Goal: Check status: Check status

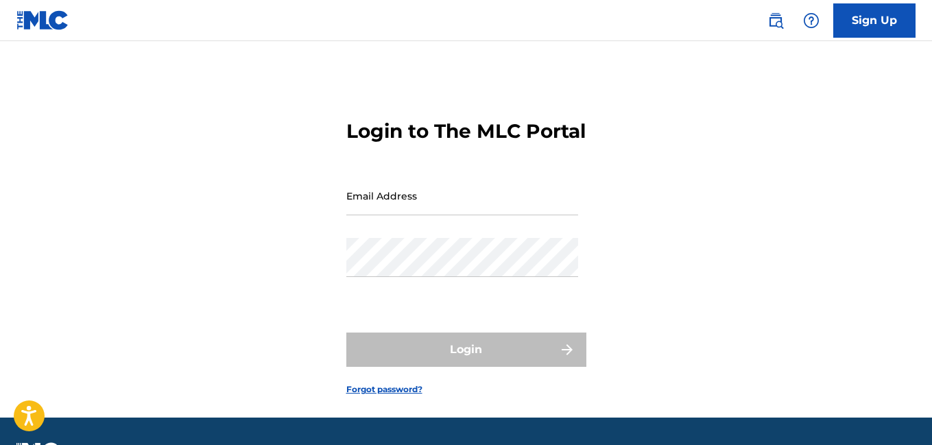
click at [406, 215] on input "Email Address" at bounding box center [462, 195] width 232 height 39
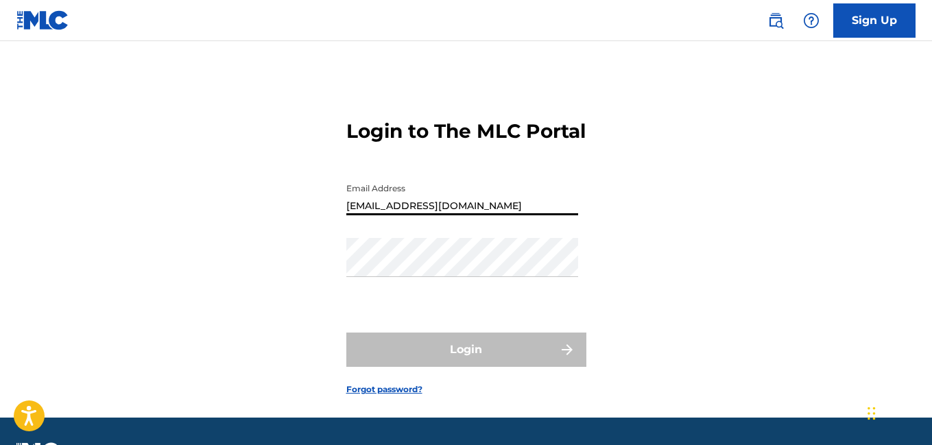
type input "[EMAIL_ADDRESS][DOMAIN_NAME]"
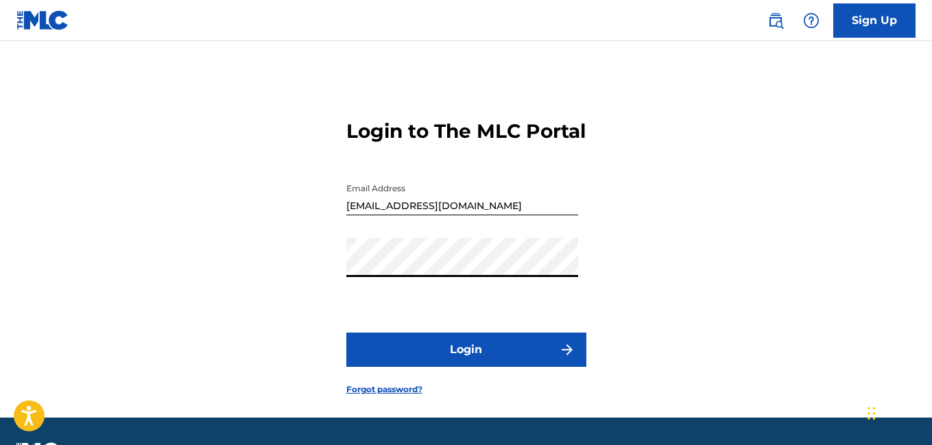
click at [450, 367] on button "Login" at bounding box center [466, 349] width 240 height 34
click at [346, 332] on button "Login" at bounding box center [466, 349] width 240 height 34
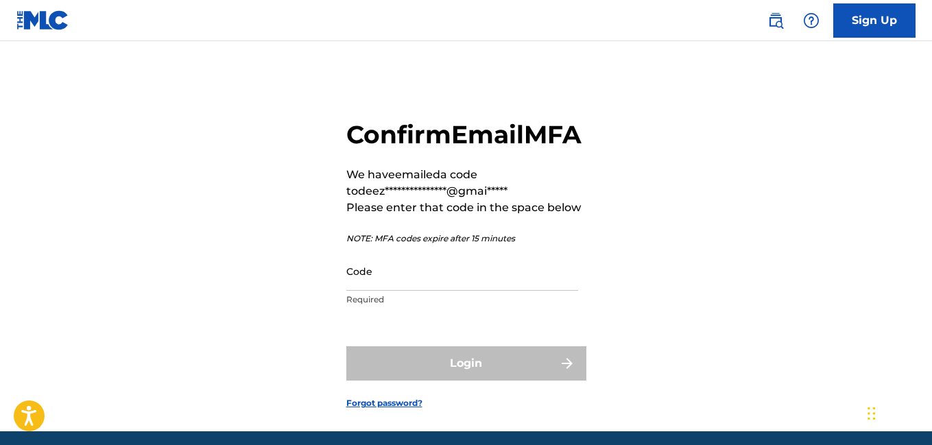
click at [422, 291] on input "Code" at bounding box center [462, 271] width 232 height 39
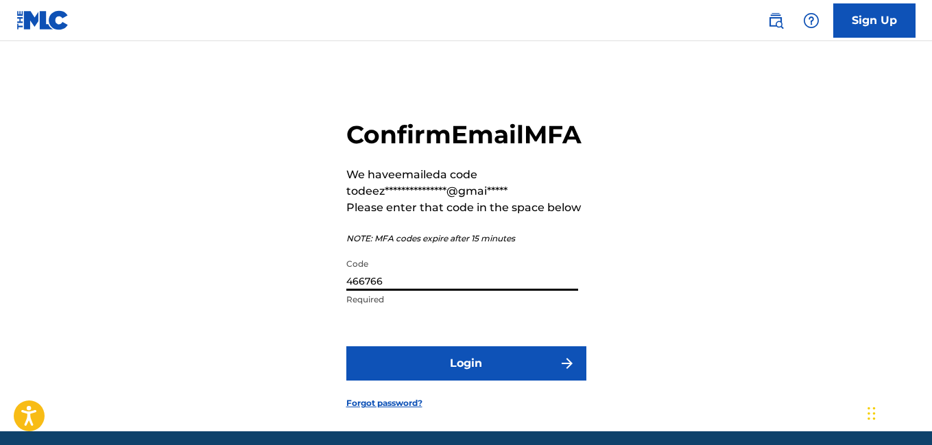
type input "466766"
click at [346, 346] on button "Login" at bounding box center [466, 363] width 240 height 34
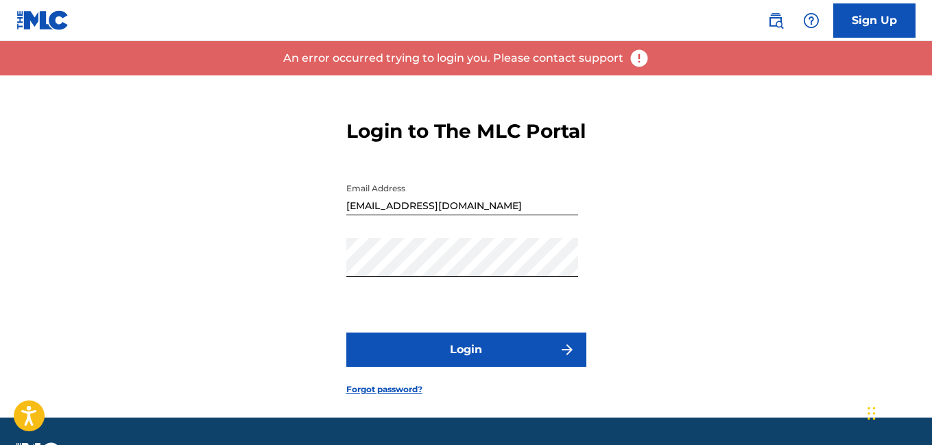
click at [412, 393] on form "Login to The MLC Portal Email Address [EMAIL_ADDRESS][DOMAIN_NAME] Password Log…" at bounding box center [466, 246] width 240 height 342
click at [463, 365] on button "Login" at bounding box center [466, 349] width 240 height 34
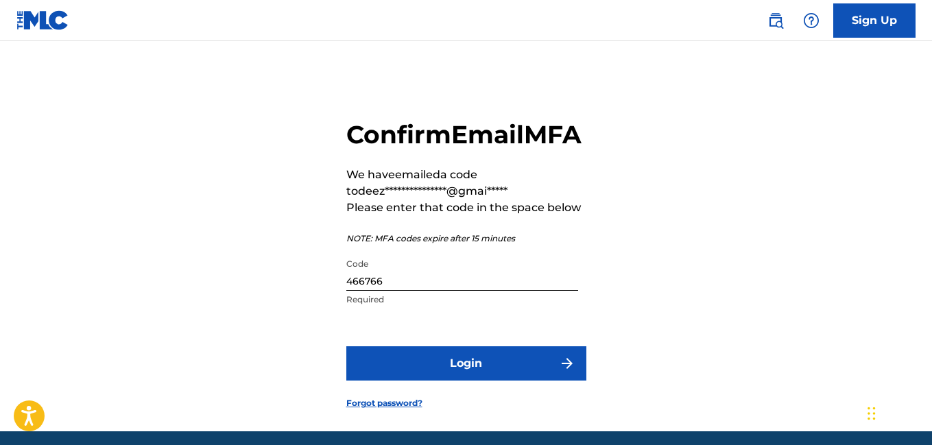
click at [412, 291] on input "466766" at bounding box center [462, 271] width 232 height 39
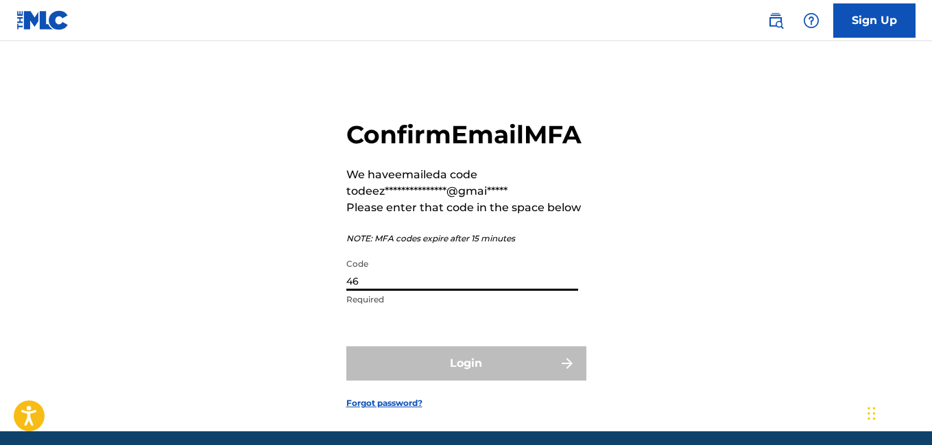
type input "4"
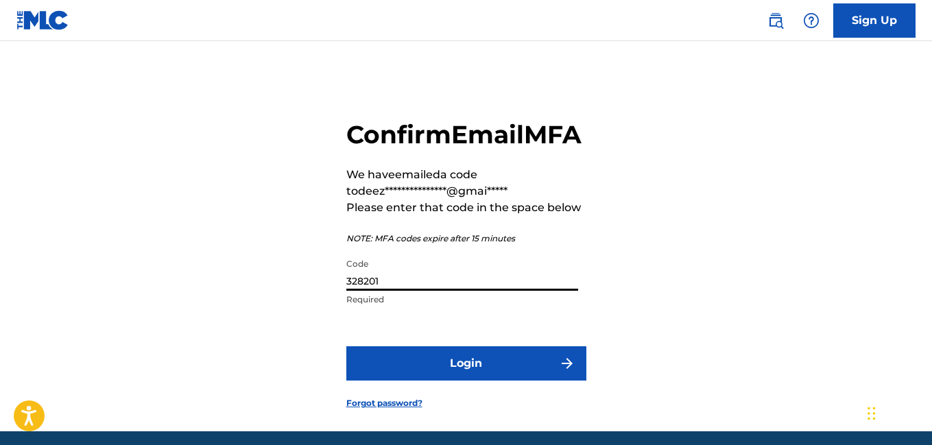
type input "328201"
click at [346, 346] on button "Login" at bounding box center [466, 363] width 240 height 34
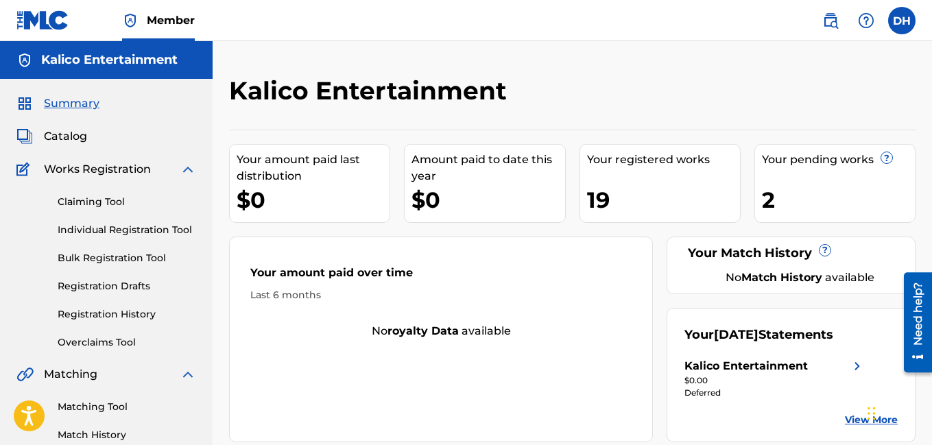
click at [119, 278] on div "Claiming Tool Individual Registration Tool Bulk Registration Tool Registration …" at bounding box center [106, 264] width 180 height 172
click at [124, 283] on link "Registration Drafts" at bounding box center [127, 286] width 138 height 14
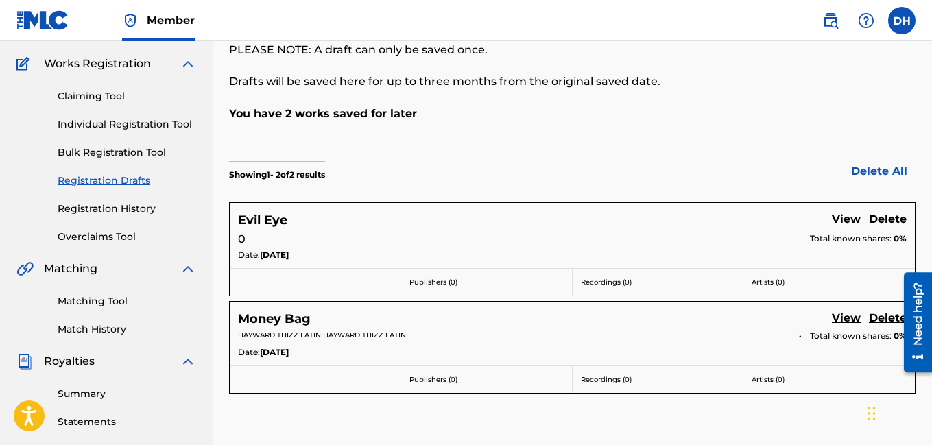
scroll to position [44, 0]
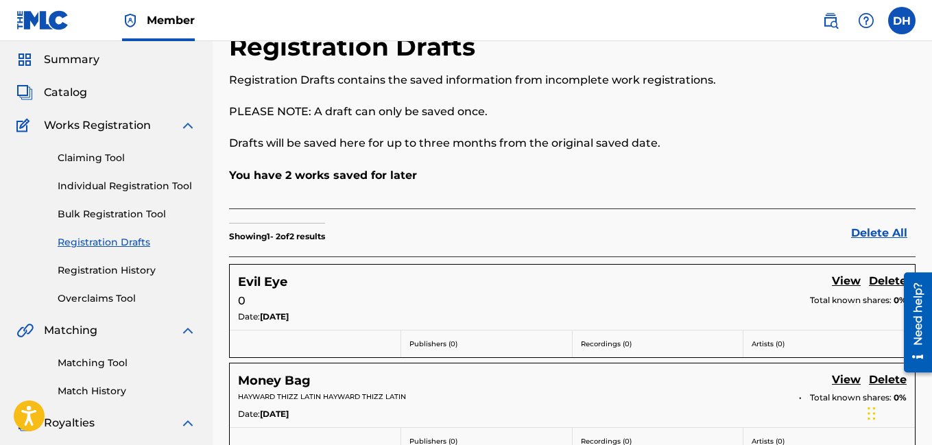
click at [144, 269] on link "Registration History" at bounding box center [127, 270] width 138 height 14
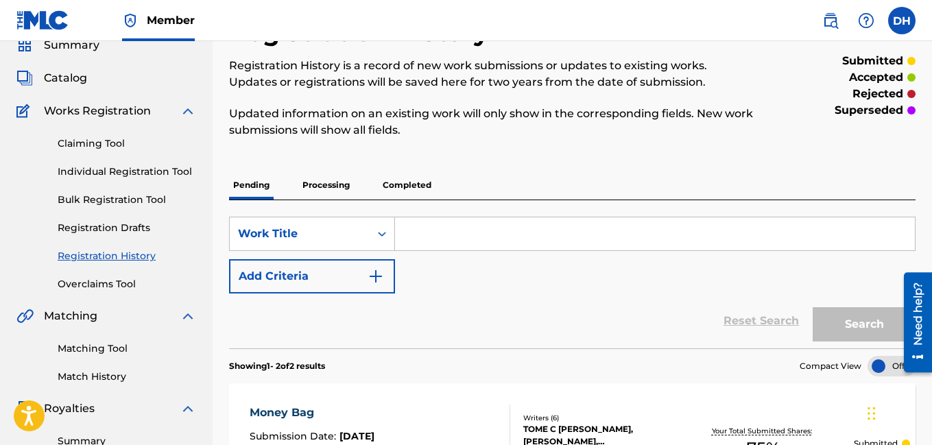
scroll to position [51, 0]
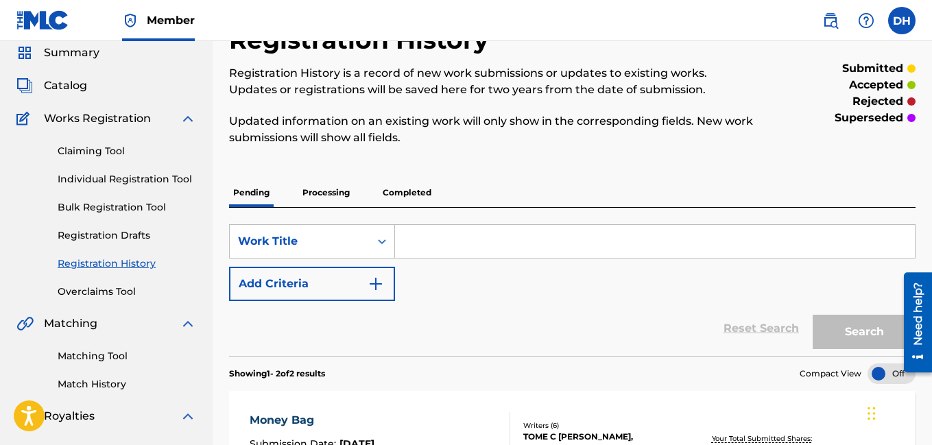
click at [332, 183] on p "Processing" at bounding box center [326, 192] width 56 height 29
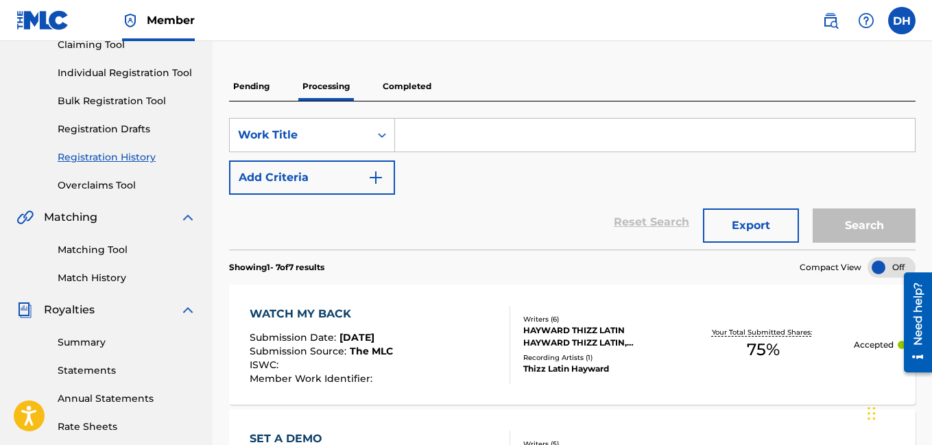
scroll to position [161, 0]
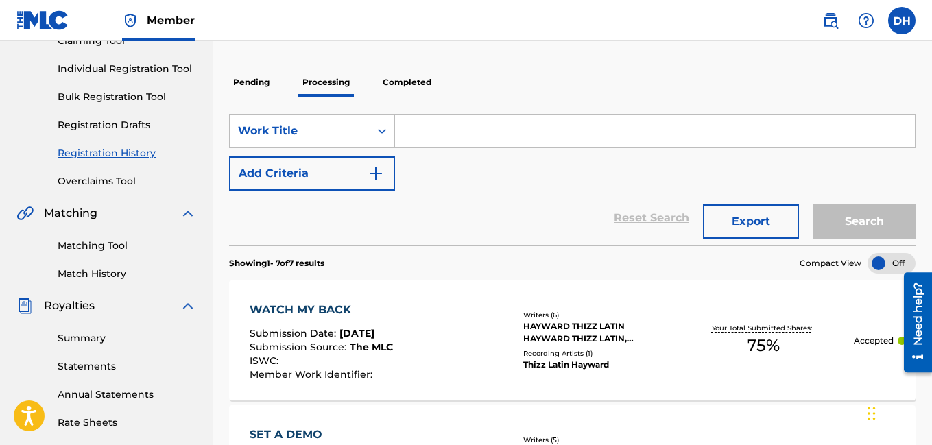
click at [399, 96] on p "Completed" at bounding box center [406, 82] width 57 height 29
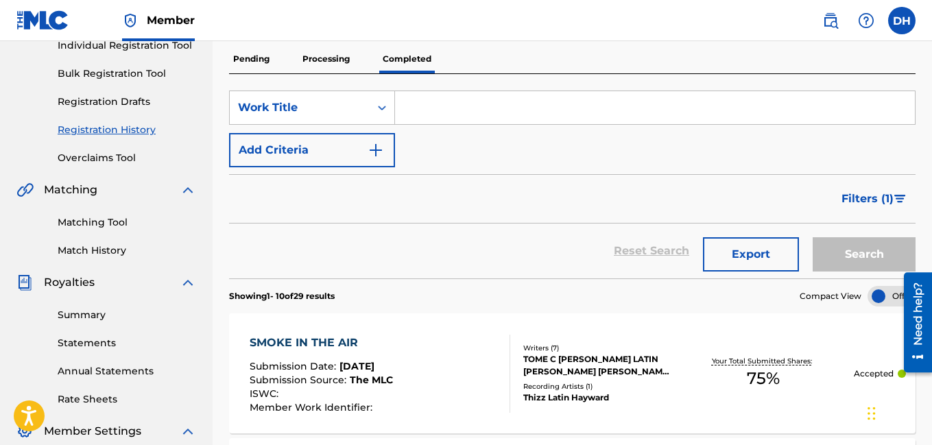
scroll to position [177, 0]
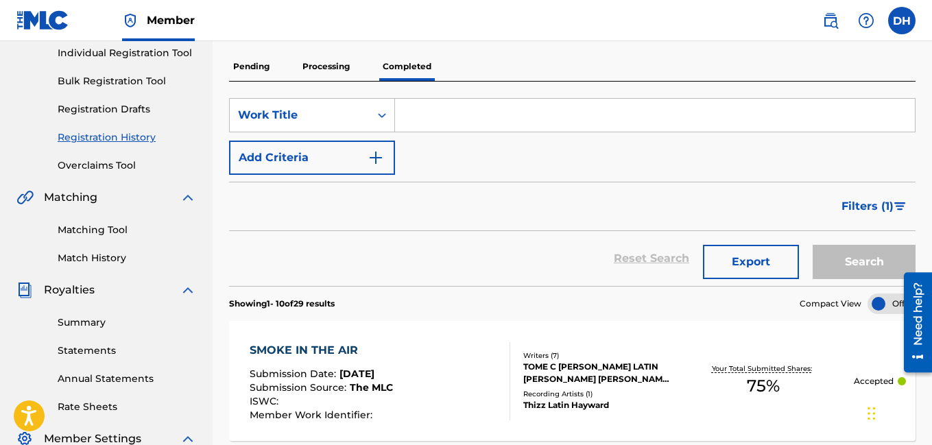
click at [313, 58] on p "Processing" at bounding box center [326, 66] width 56 height 29
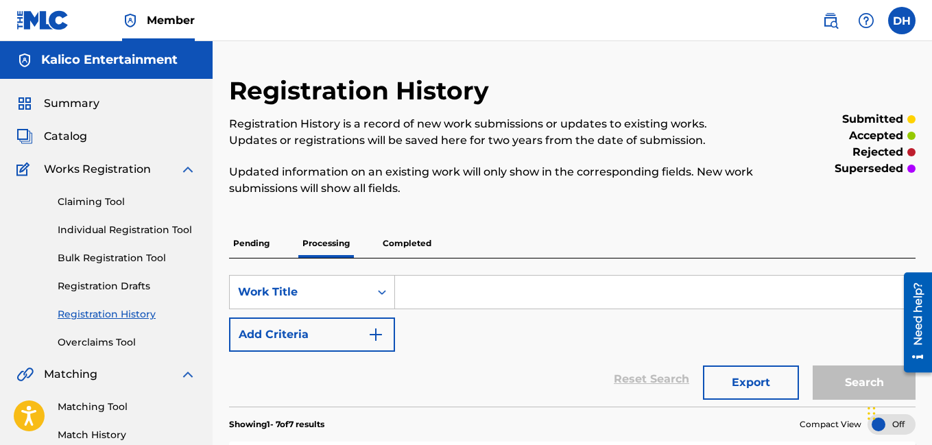
click at [255, 242] on p "Pending" at bounding box center [251, 243] width 45 height 29
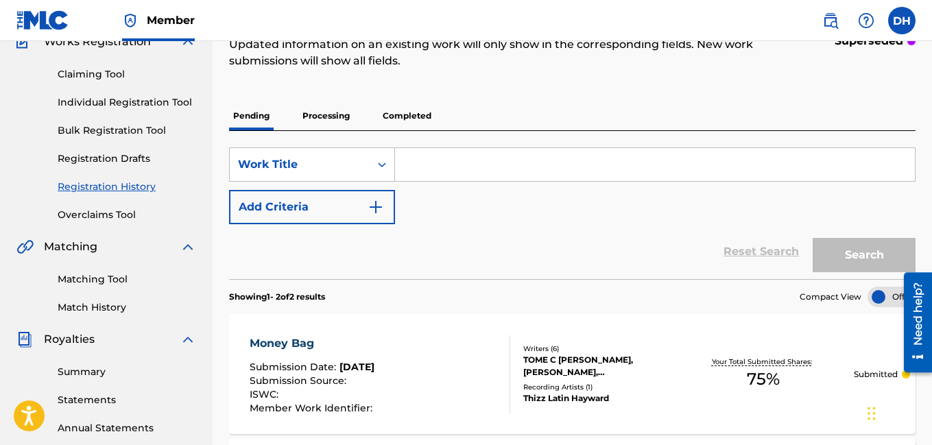
scroll to position [106, 0]
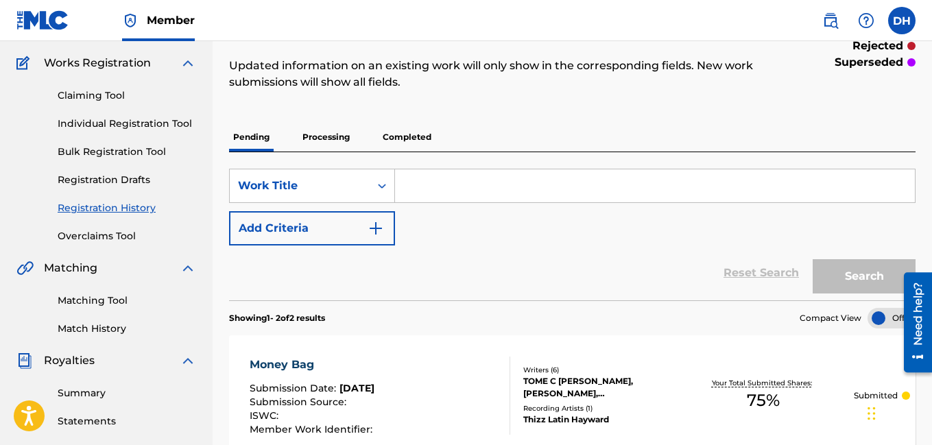
click at [399, 128] on p "Completed" at bounding box center [406, 137] width 57 height 29
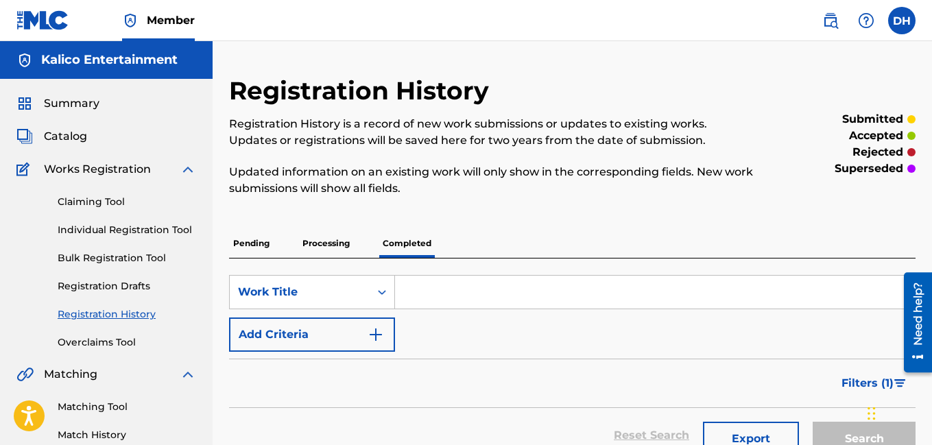
click at [329, 232] on p "Processing" at bounding box center [326, 243] width 56 height 29
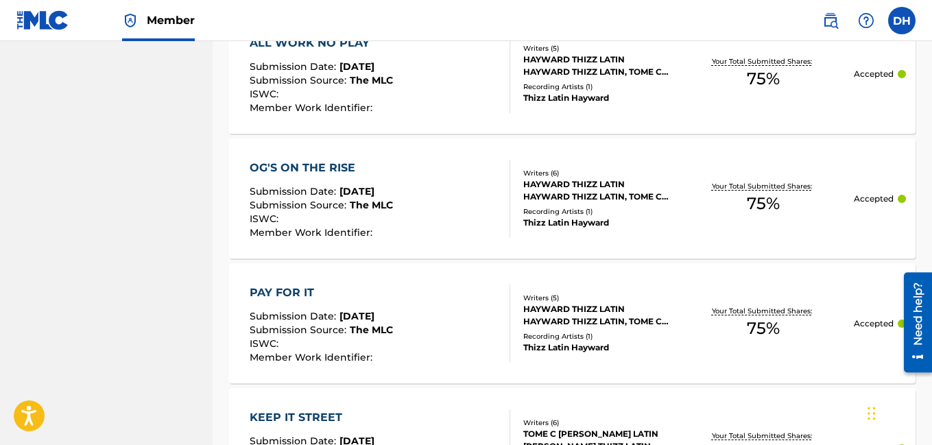
scroll to position [1017, 0]
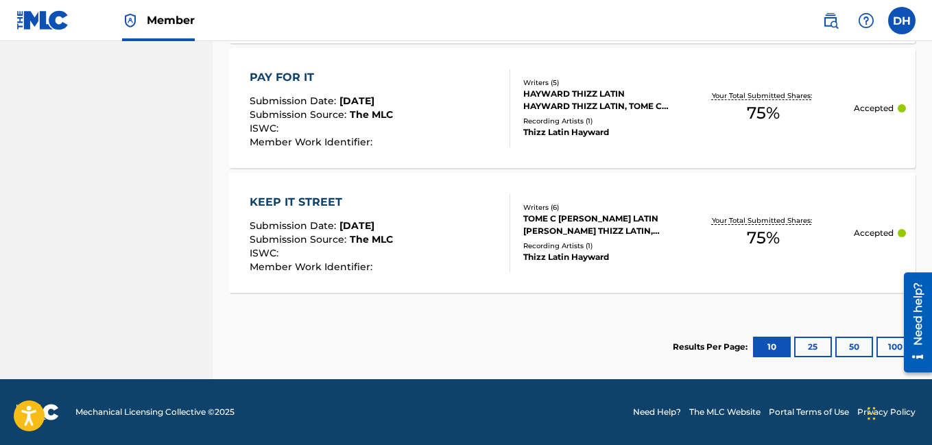
click at [809, 353] on button "25" at bounding box center [813, 347] width 38 height 21
click at [768, 346] on button "10" at bounding box center [772, 347] width 38 height 21
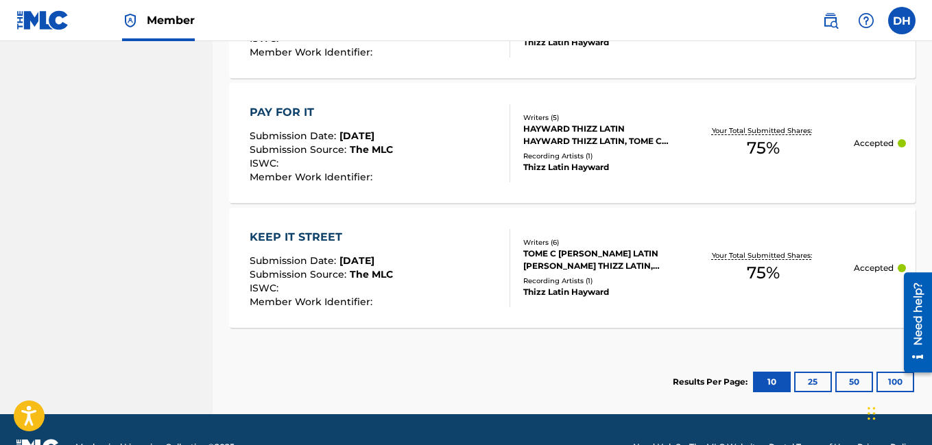
scroll to position [984, 0]
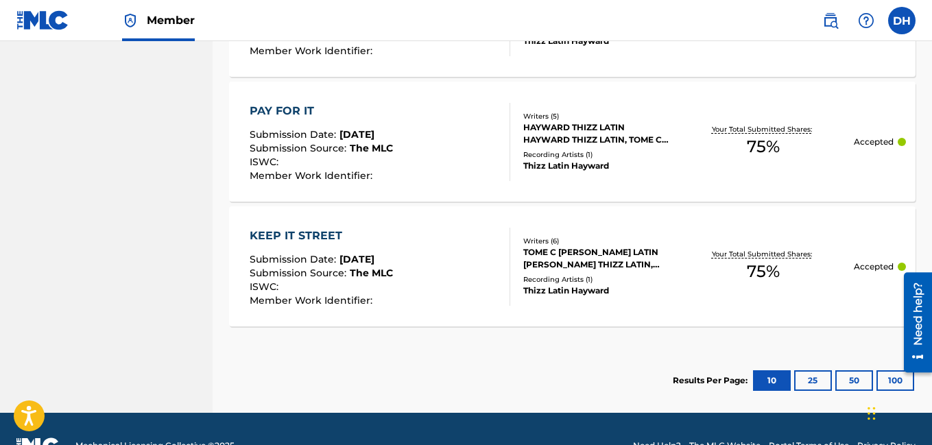
click at [799, 385] on button "25" at bounding box center [813, 380] width 38 height 21
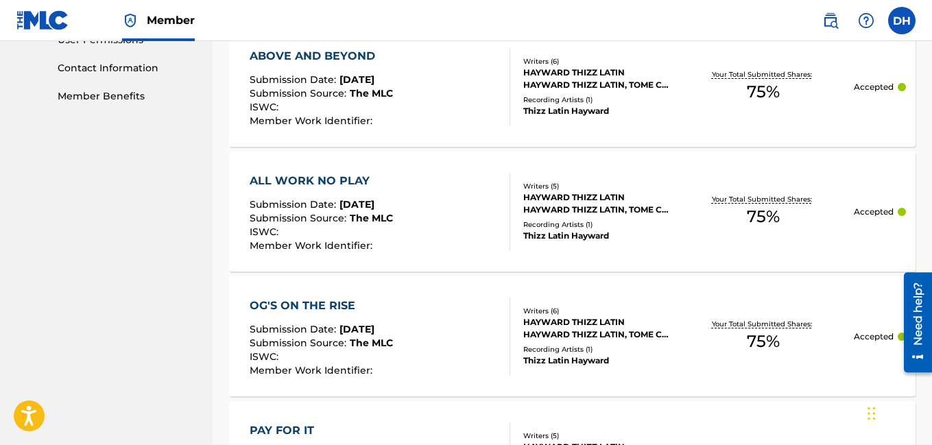
scroll to position [1017, 0]
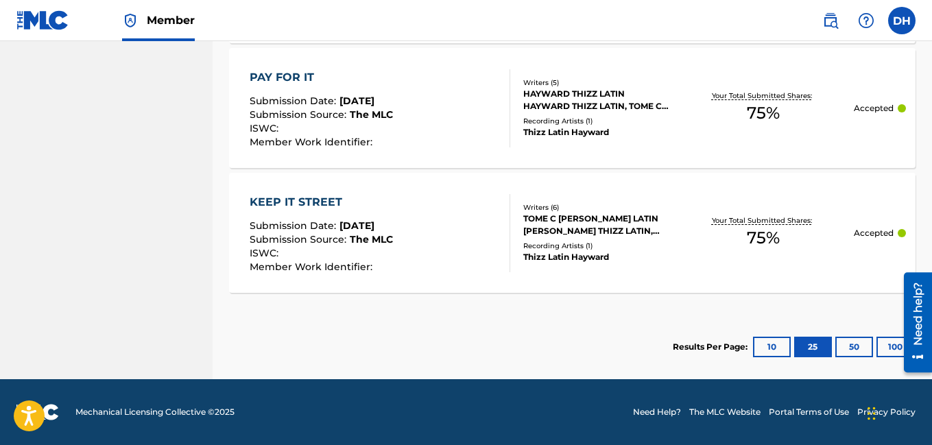
click at [847, 341] on button "50" at bounding box center [854, 347] width 38 height 21
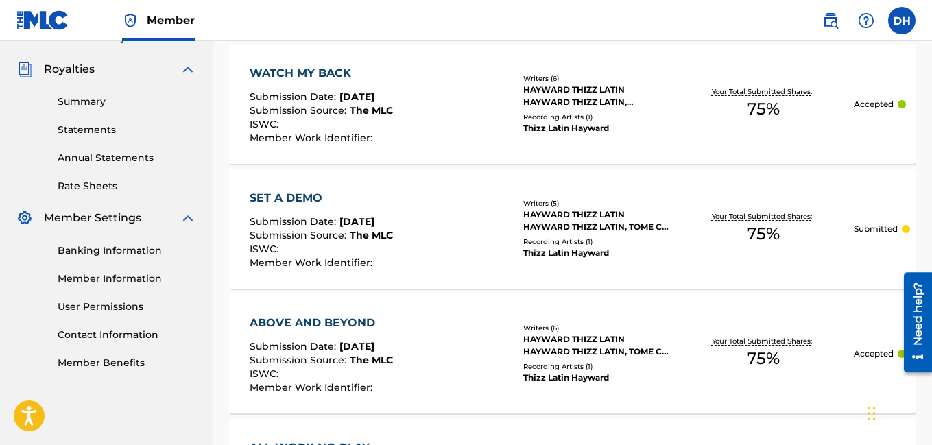
scroll to position [396, 0]
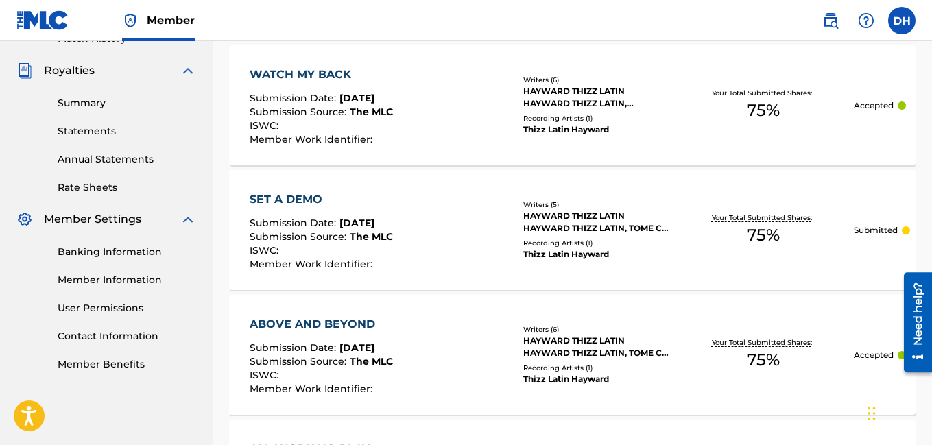
click at [621, 220] on div "HAYWARD THIZZ LATIN HAYWARD THIZZ LATIN, TOME C WITHERSPOON, [PERSON_NAME] [PER…" at bounding box center [598, 222] width 150 height 25
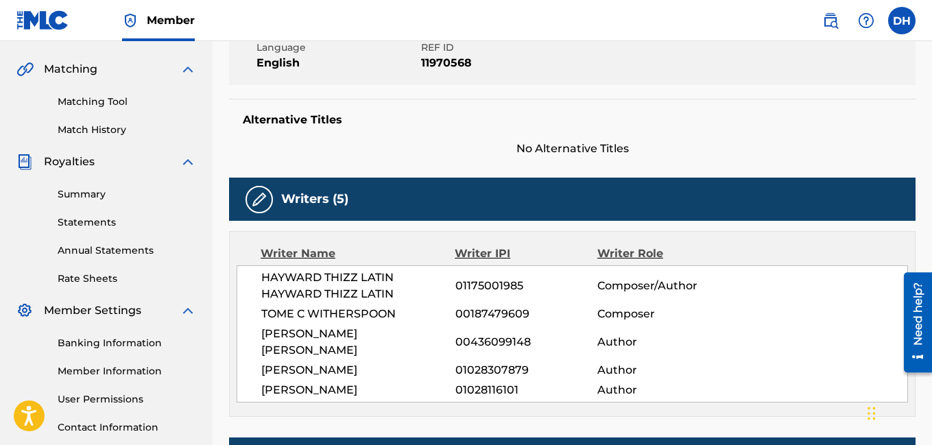
scroll to position [312, 0]
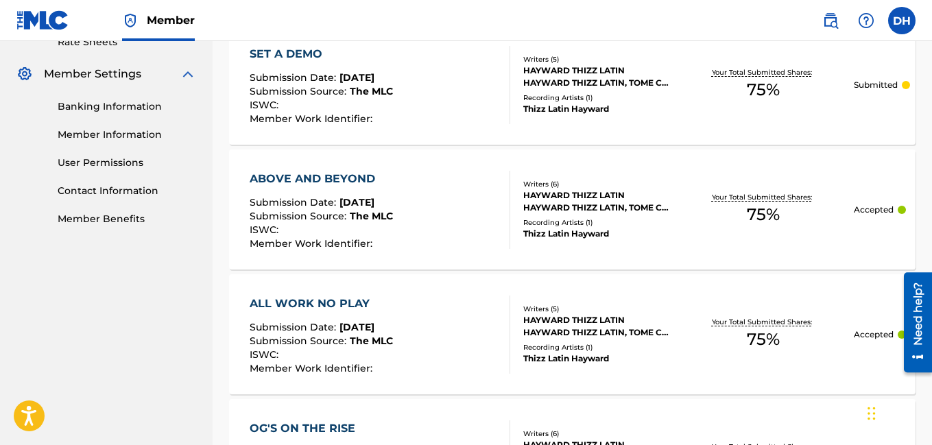
scroll to position [532, 0]
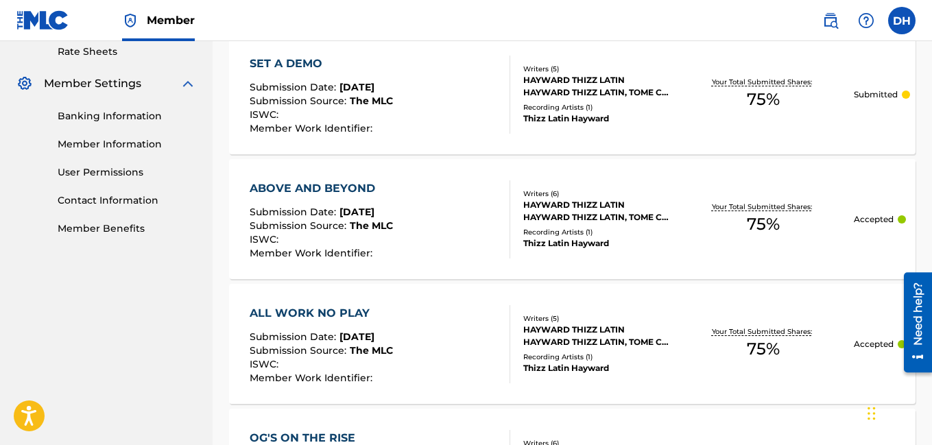
click at [478, 311] on div "ALL WORK NO PLAY Submission Date : [DATE] Submission Source : The MLC ISWC : Me…" at bounding box center [380, 344] width 260 height 78
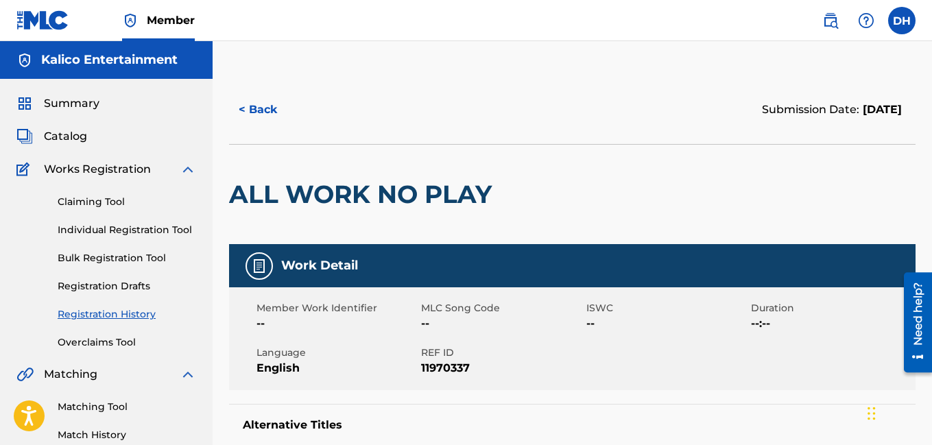
click at [492, 366] on span "11970337" at bounding box center [501, 368] width 161 height 16
click at [134, 313] on link "Registration History" at bounding box center [127, 314] width 138 height 14
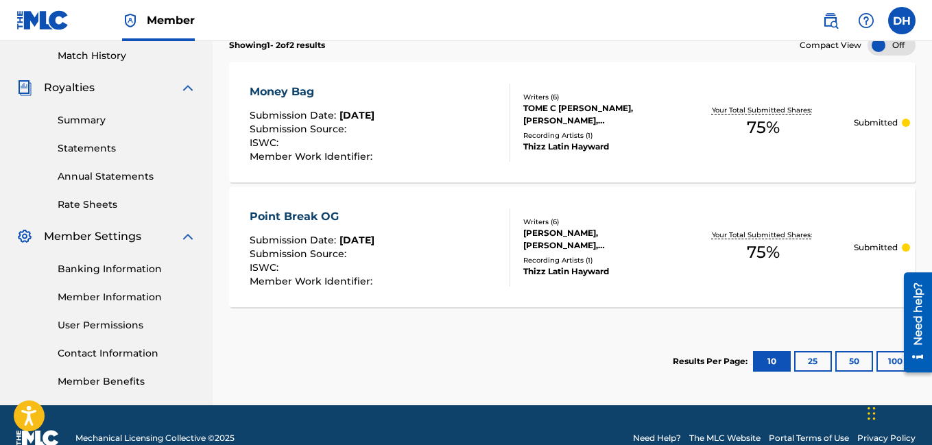
scroll to position [380, 0]
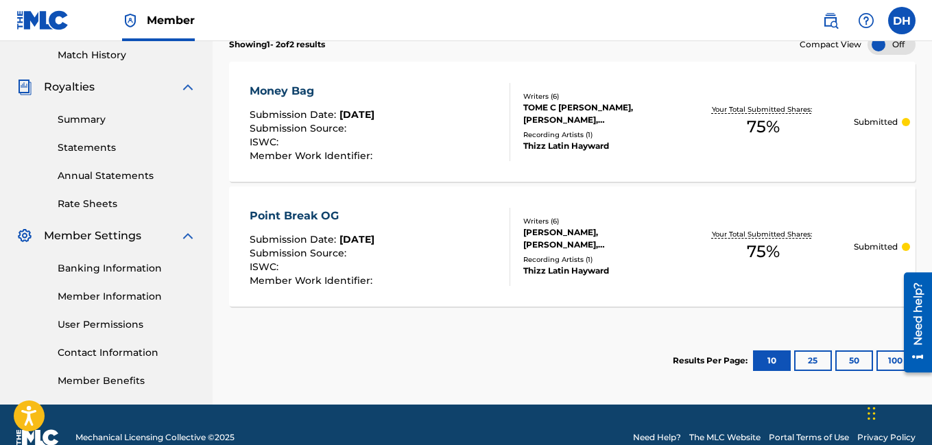
click at [803, 363] on button "25" at bounding box center [813, 360] width 38 height 21
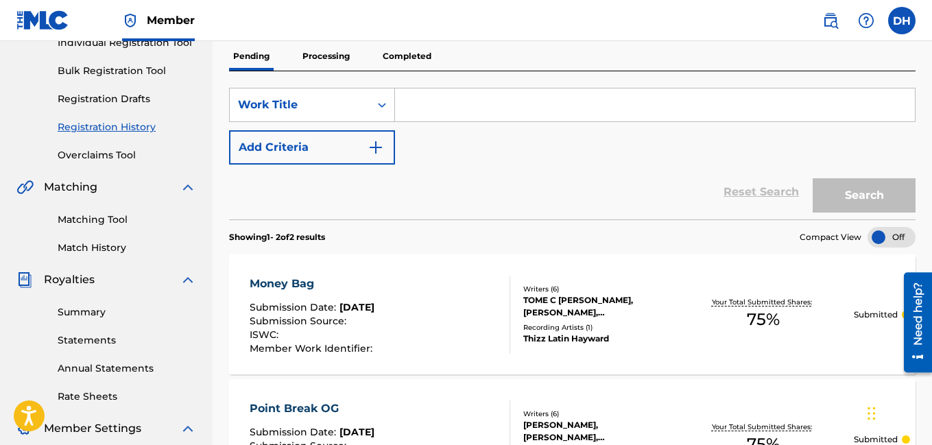
scroll to position [189, 0]
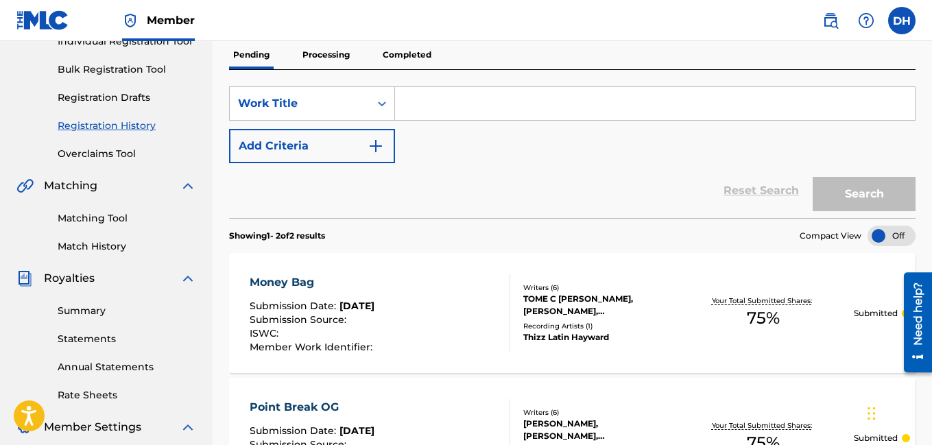
click at [328, 47] on p "Processing" at bounding box center [326, 54] width 56 height 29
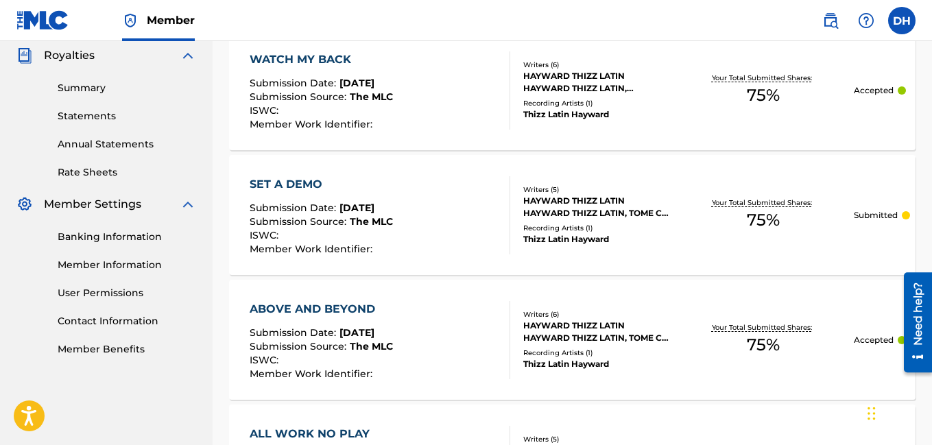
scroll to position [410, 0]
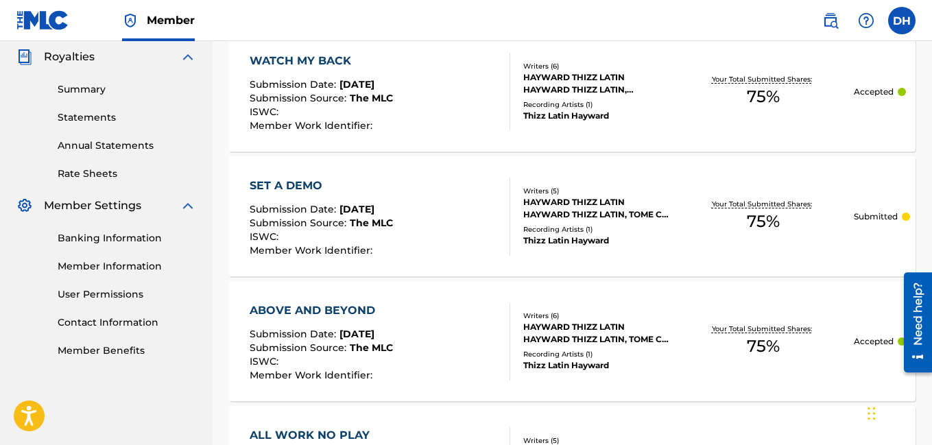
click at [327, 47] on div "WATCH MY BACK Submission Date : [DATE] Submission Source : The MLC ISWC : Membe…" at bounding box center [572, 92] width 686 height 120
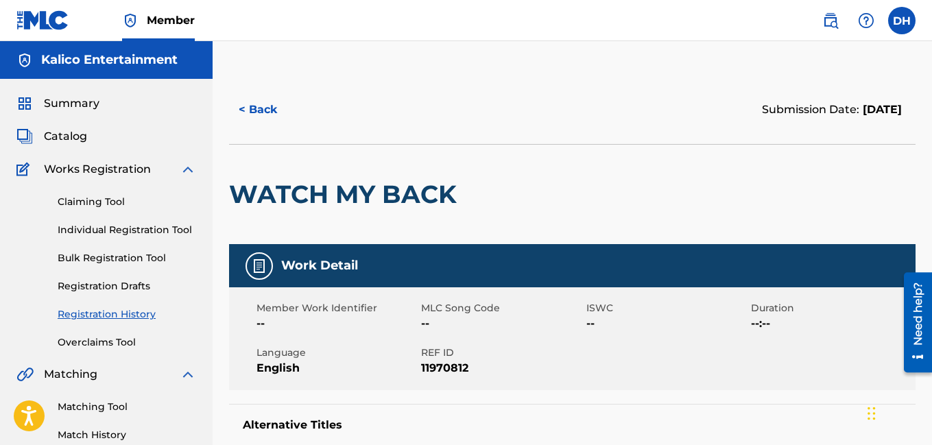
click at [277, 117] on button "< Back" at bounding box center [270, 110] width 82 height 34
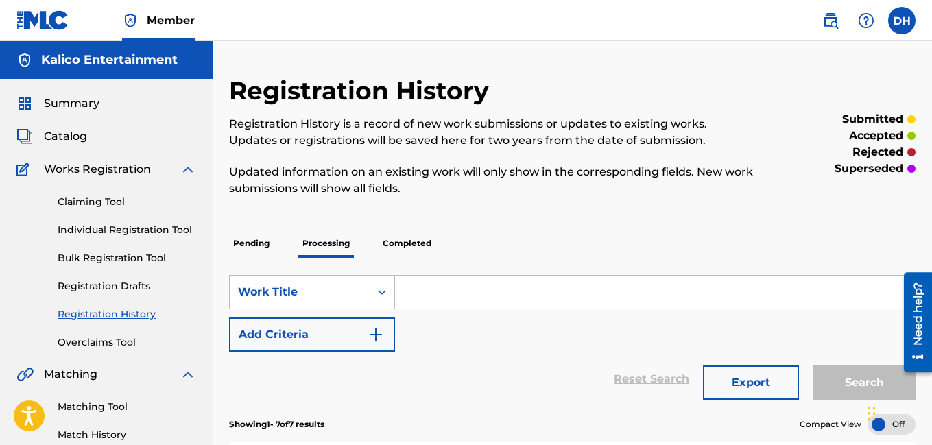
click at [430, 241] on p "Completed" at bounding box center [406, 243] width 57 height 29
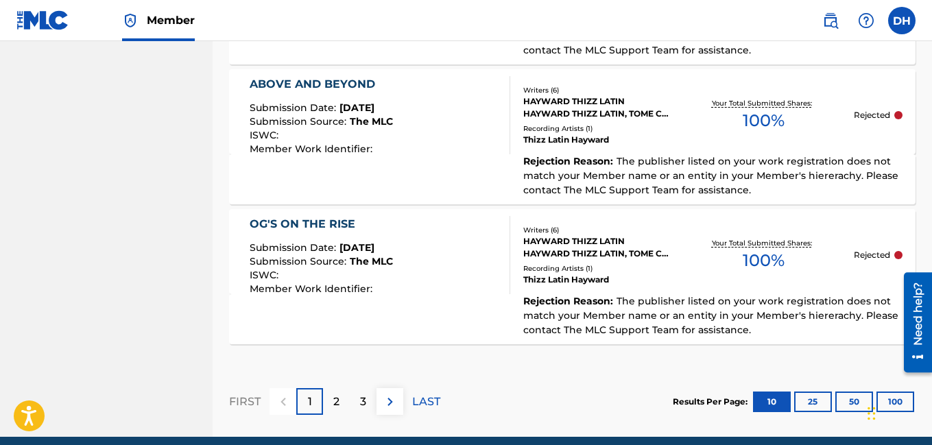
scroll to position [1503, 0]
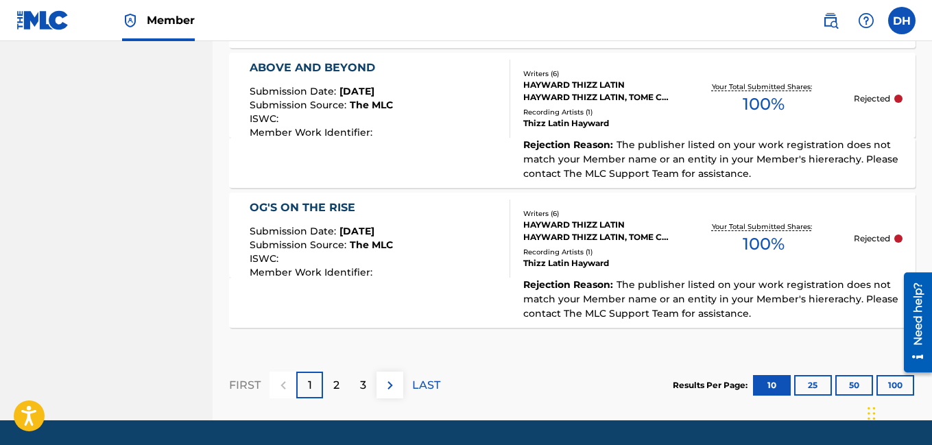
click at [333, 377] on p "2" at bounding box center [336, 385] width 6 height 16
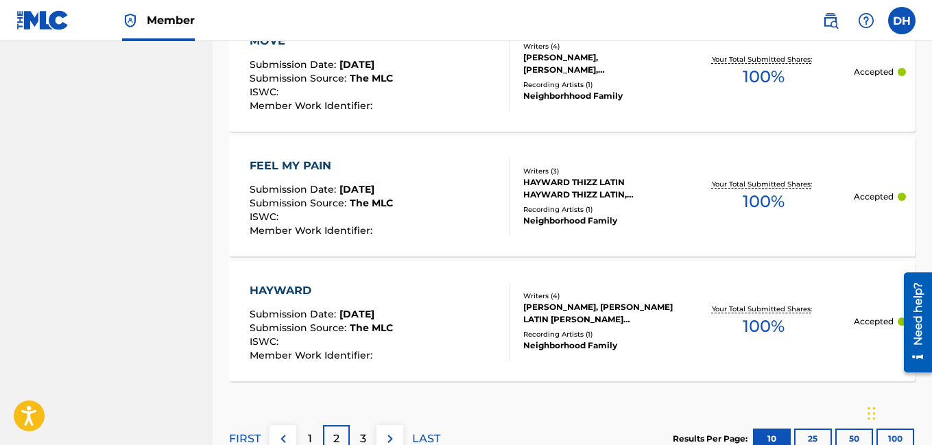
scroll to position [1470, 0]
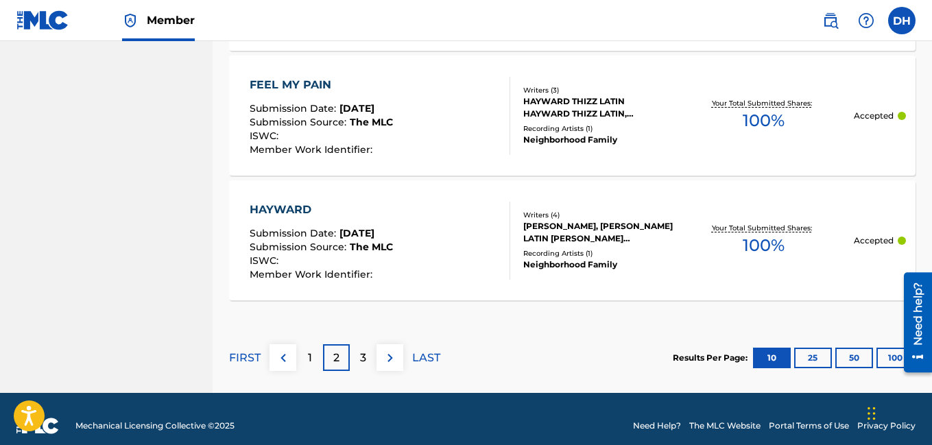
click at [817, 348] on button "25" at bounding box center [813, 358] width 38 height 21
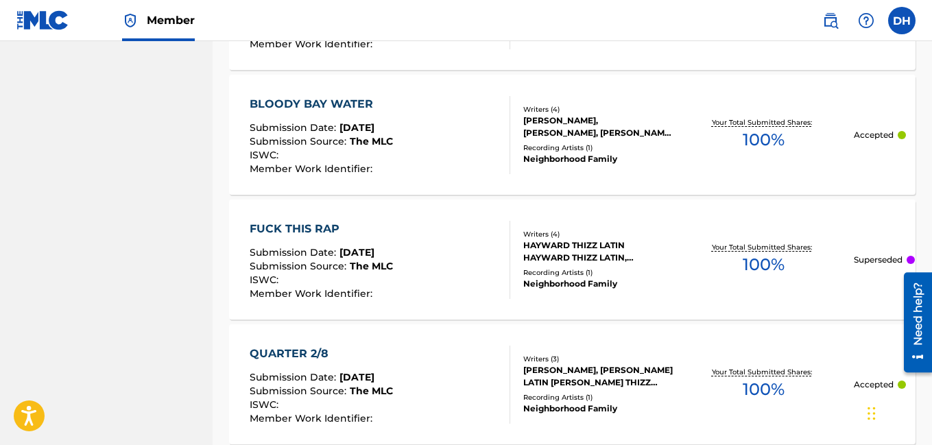
scroll to position [3391, 0]
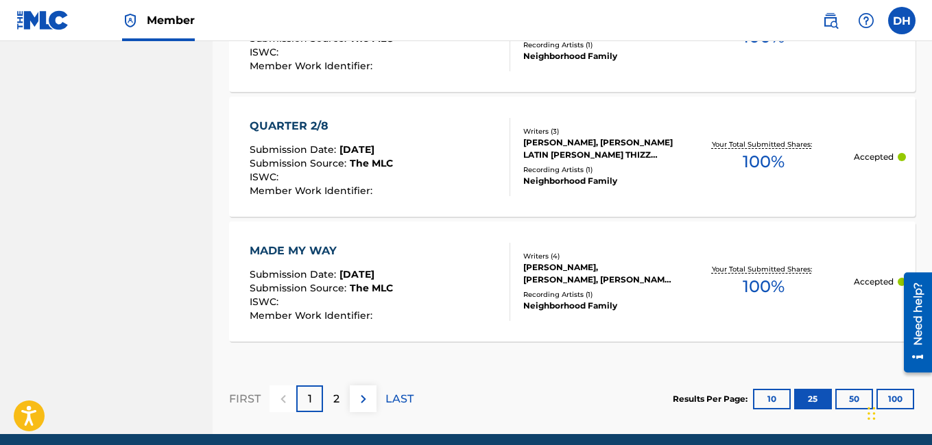
click at [769, 389] on button "10" at bounding box center [772, 399] width 38 height 21
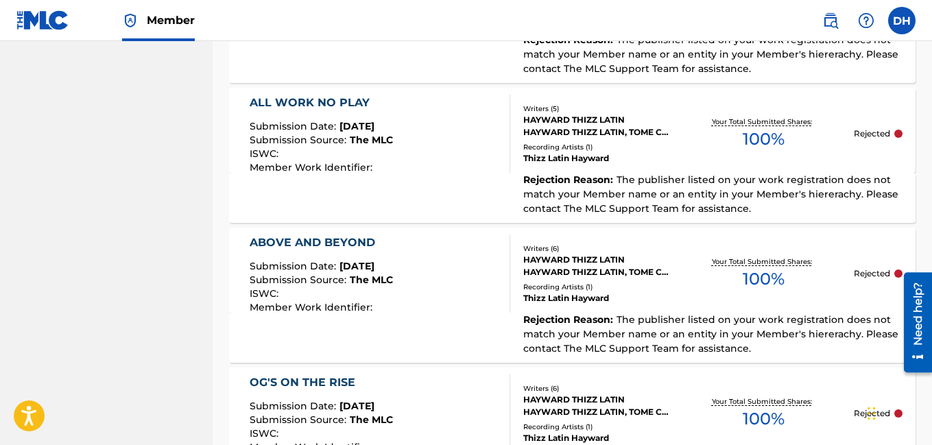
scroll to position [1503, 0]
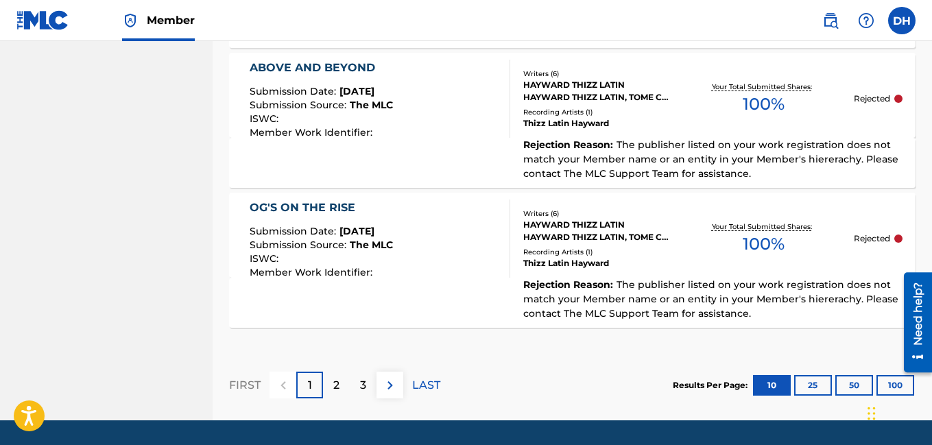
click at [334, 377] on p "2" at bounding box center [336, 385] width 6 height 16
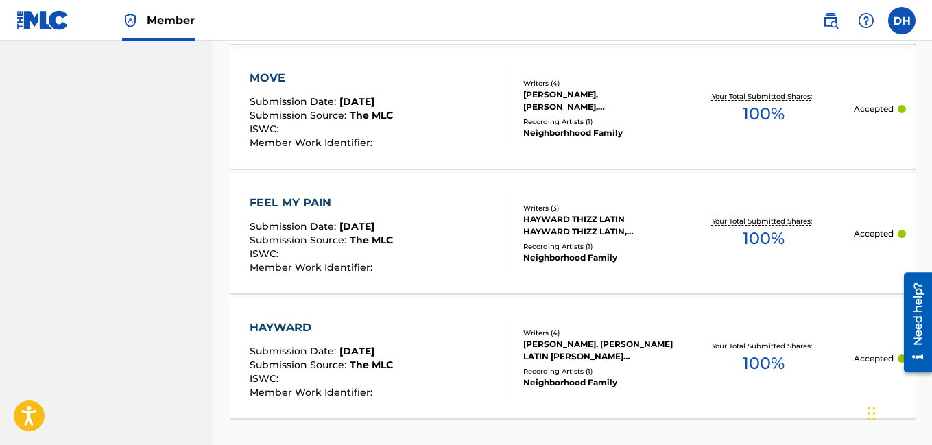
scroll to position [1470, 0]
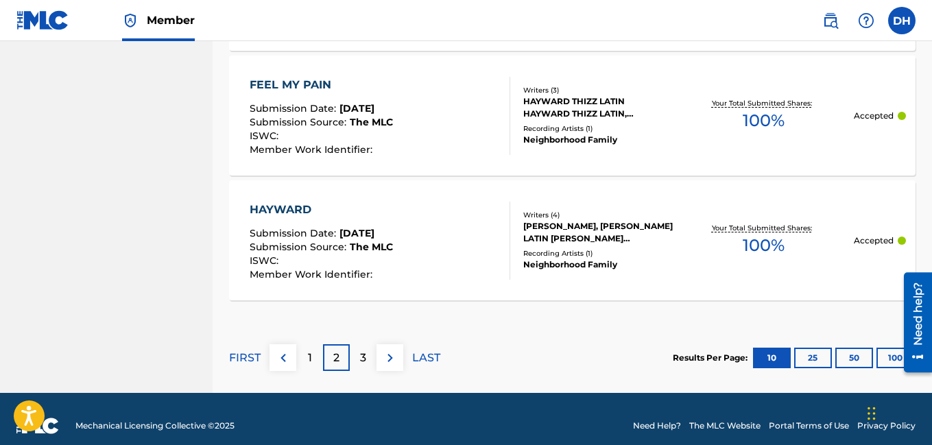
click at [360, 350] on p "3" at bounding box center [363, 358] width 6 height 16
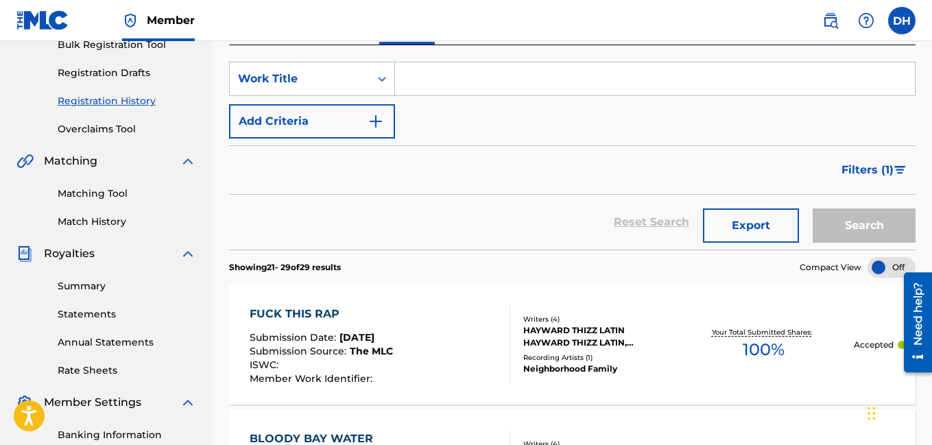
scroll to position [0, 0]
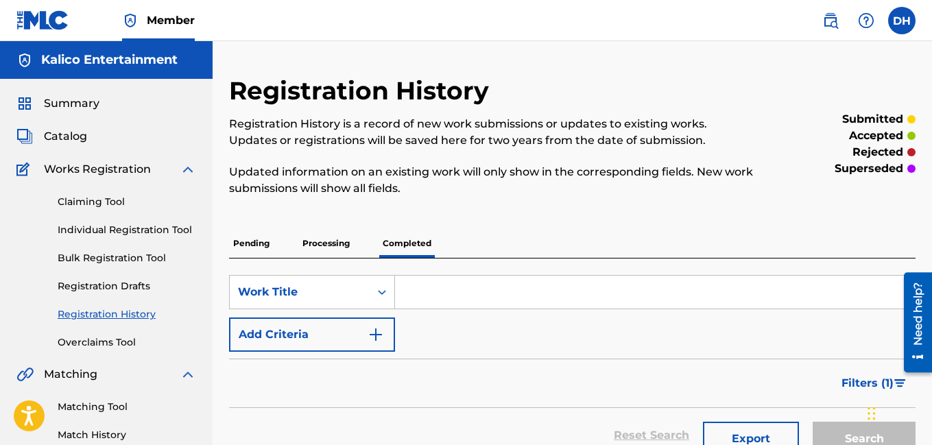
click at [898, 33] on label at bounding box center [901, 20] width 27 height 27
click at [901, 21] on input "DH [PERSON_NAME] [EMAIL_ADDRESS][DOMAIN_NAME] Notification Preferences Profile …" at bounding box center [901, 21] width 0 height 0
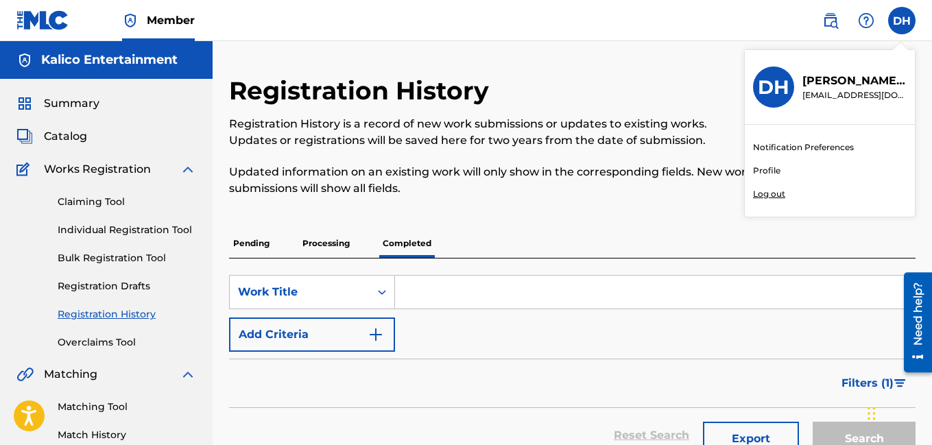
click at [779, 193] on p "Log out" at bounding box center [769, 194] width 32 height 12
click at [901, 21] on input "DH [PERSON_NAME] [EMAIL_ADDRESS][DOMAIN_NAME] Notification Preferences Profile …" at bounding box center [901, 21] width 0 height 0
